Goal: Information Seeking & Learning: Learn about a topic

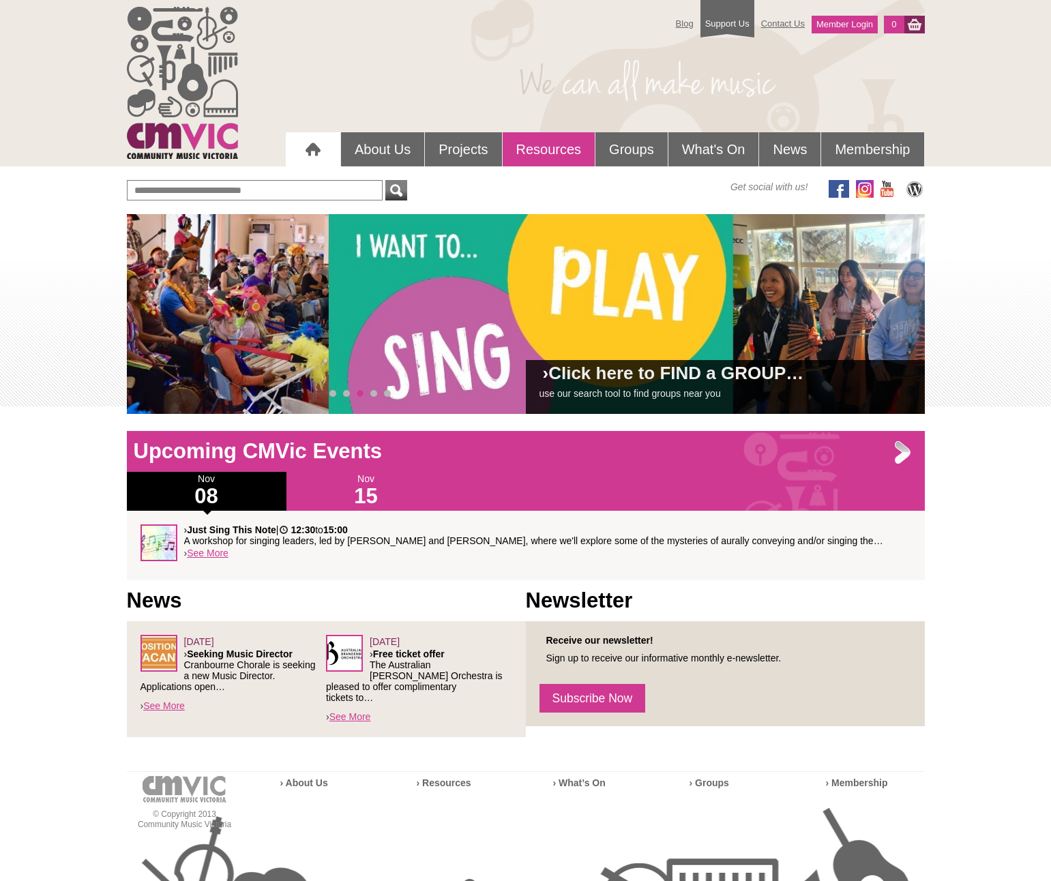
click at [548, 149] on span "Resources" at bounding box center [548, 149] width 65 height 15
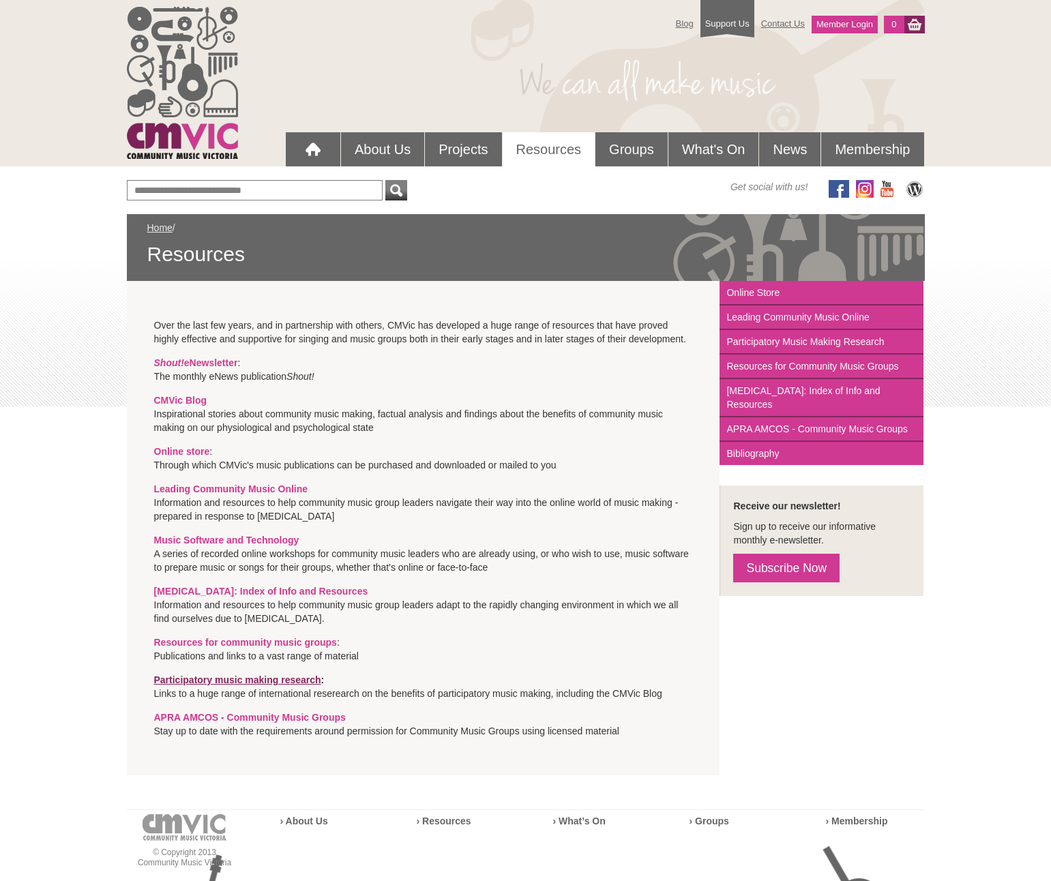
click at [237, 680] on span "Participatory music making research" at bounding box center [237, 679] width 167 height 11
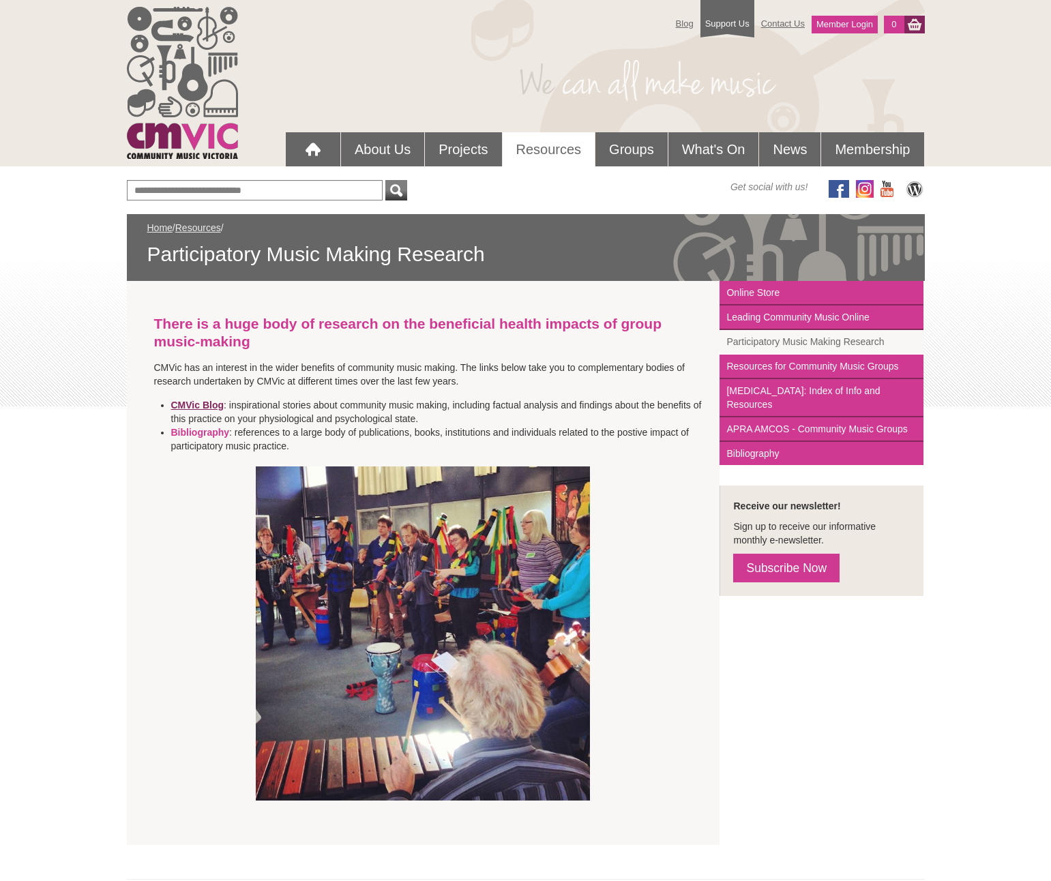
click at [197, 405] on span "CMVic Blog" at bounding box center [197, 405] width 53 height 11
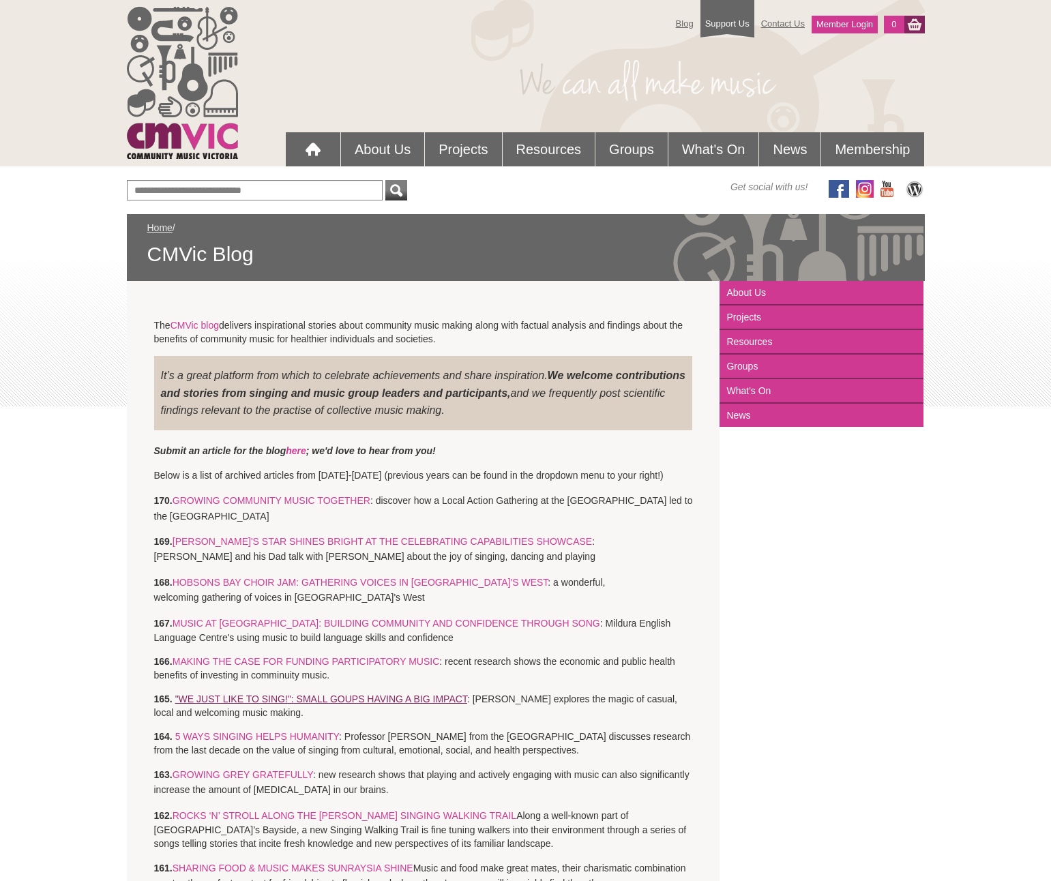
click at [321, 699] on span ""WE JUST LIKE TO SING!": SMALL GOUPS HAVING A BIG IMPACT" at bounding box center [321, 699] width 292 height 11
